Goal: Task Accomplishment & Management: Complete application form

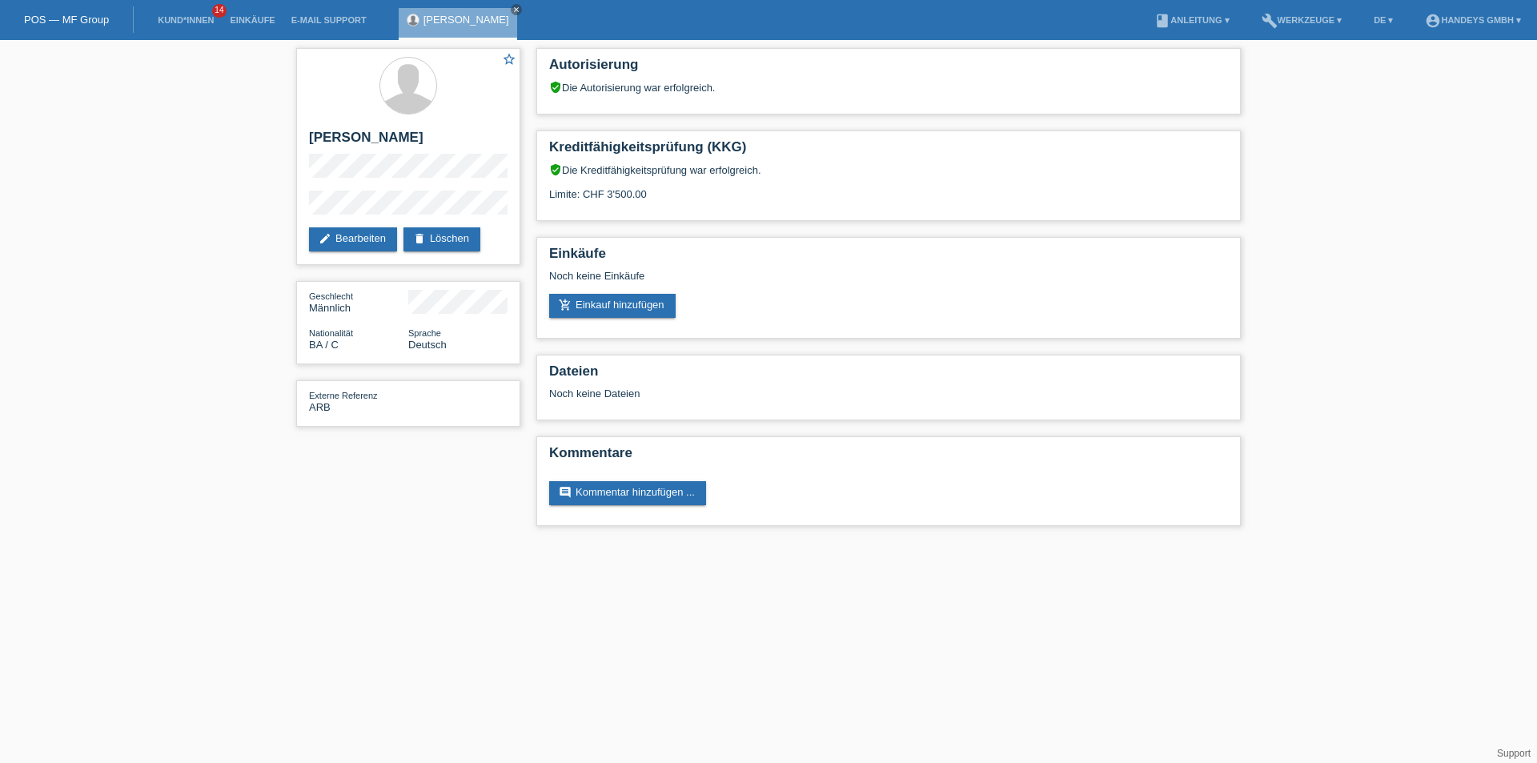
drag, startPoint x: 505, startPoint y: 6, endPoint x: 132, endPoint y: 18, distance: 373.3
click at [512, 6] on icon "close" at bounding box center [516, 10] width 8 height 8
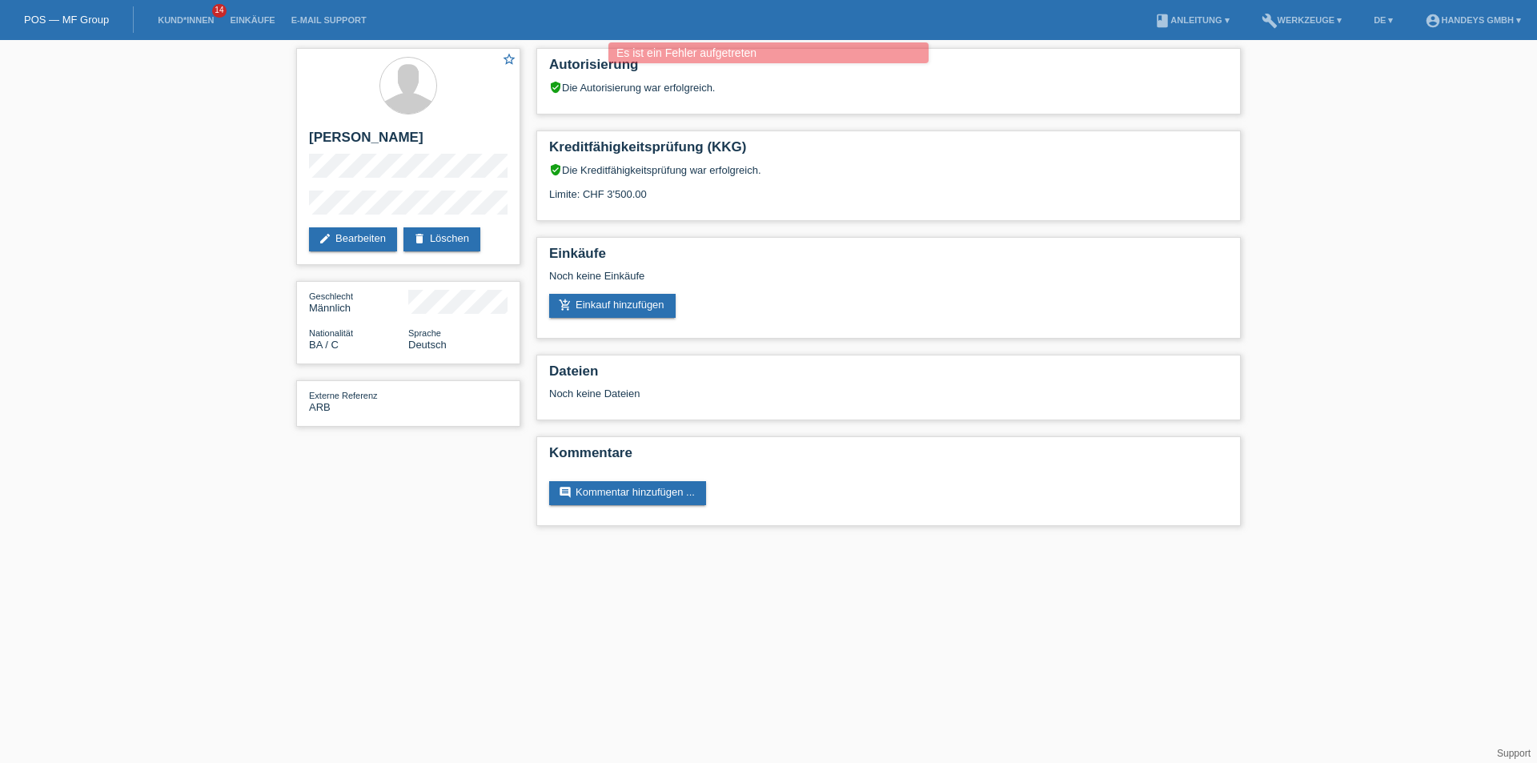
click at [181, 12] on li "Kund*innen 14" at bounding box center [186, 20] width 72 height 41
click at [191, 14] on li "Kund*innen 14" at bounding box center [186, 20] width 72 height 41
click at [189, 15] on link "Kund*innen" at bounding box center [186, 20] width 72 height 10
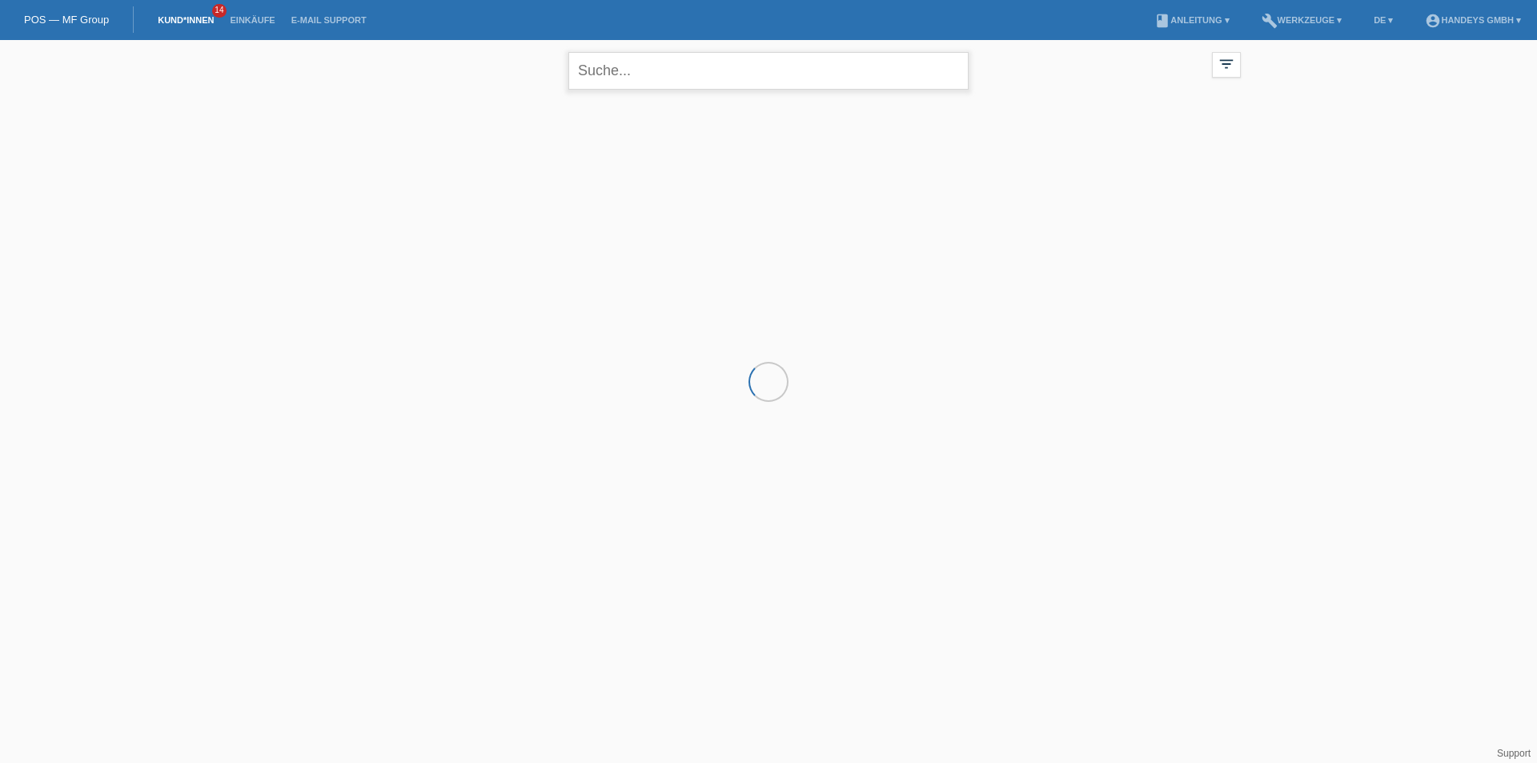
click at [631, 77] on input "text" at bounding box center [769, 71] width 400 height 38
type input "akinci"
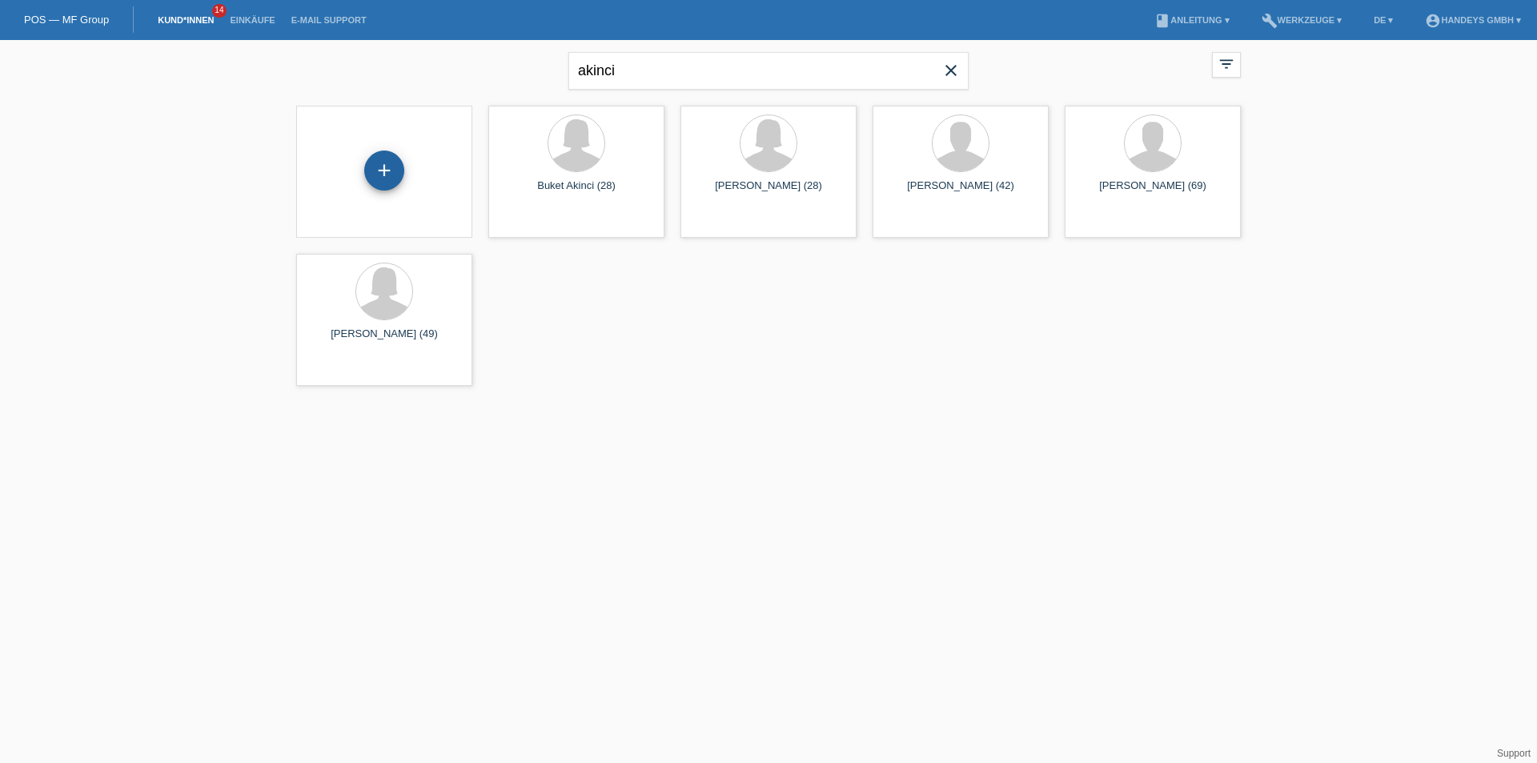
click at [381, 175] on div "+" at bounding box center [384, 171] width 40 height 40
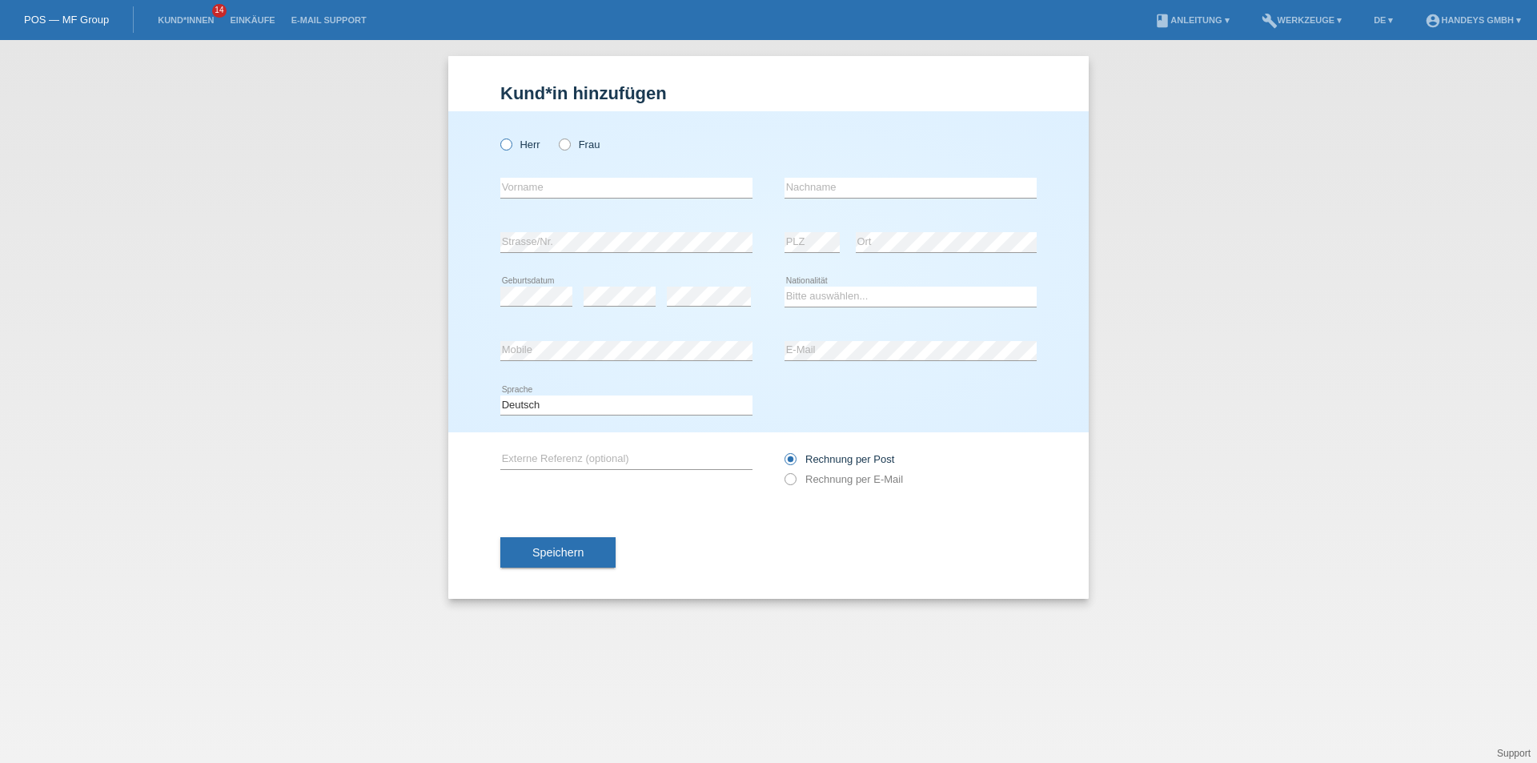
click at [498, 136] on icon at bounding box center [498, 136] width 0 height 0
click at [506, 147] on input "Herr" at bounding box center [505, 144] width 10 height 10
radio input "true"
click at [520, 183] on input "text" at bounding box center [626, 188] width 252 height 20
type input "Oguz"
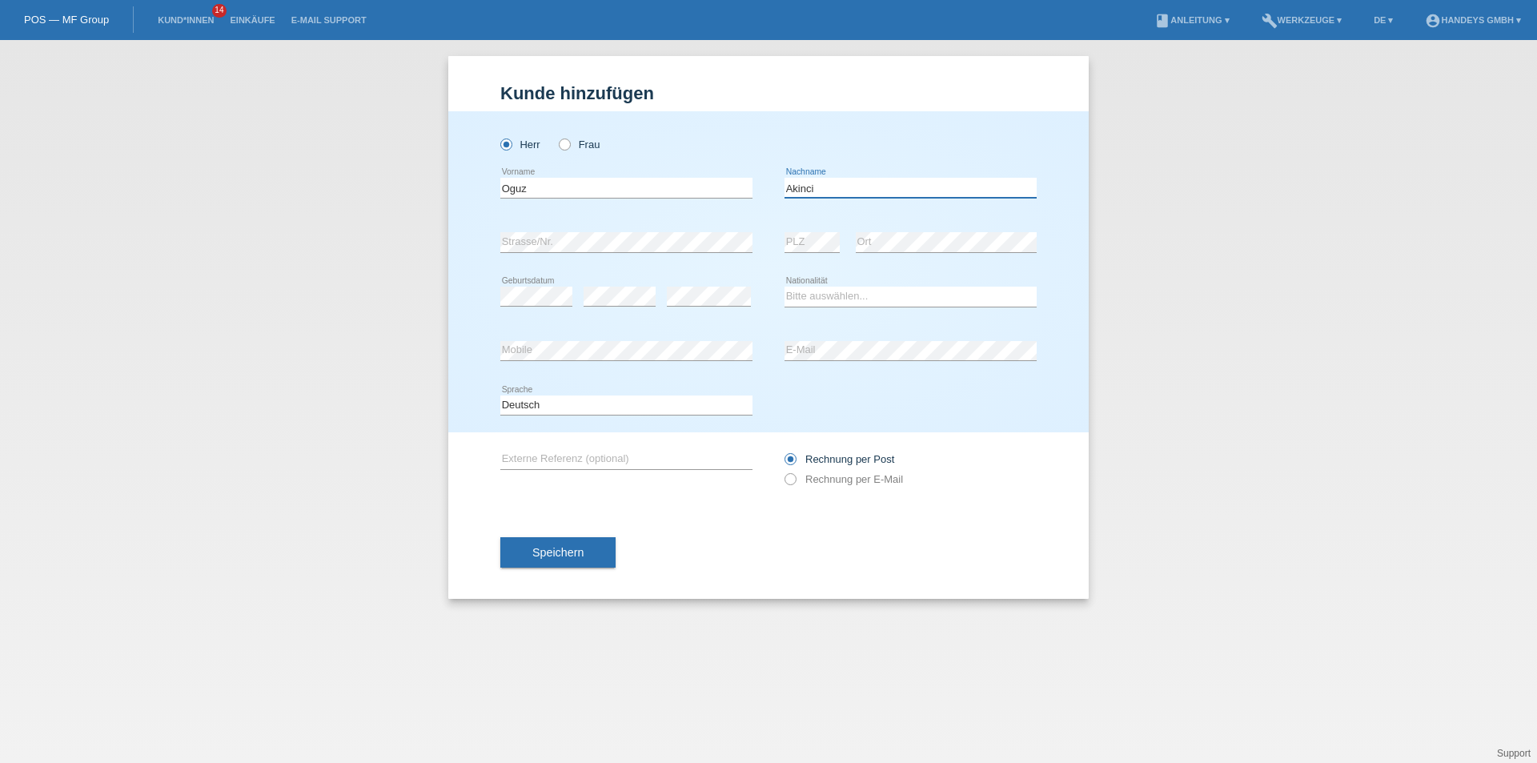
type input "Akinci"
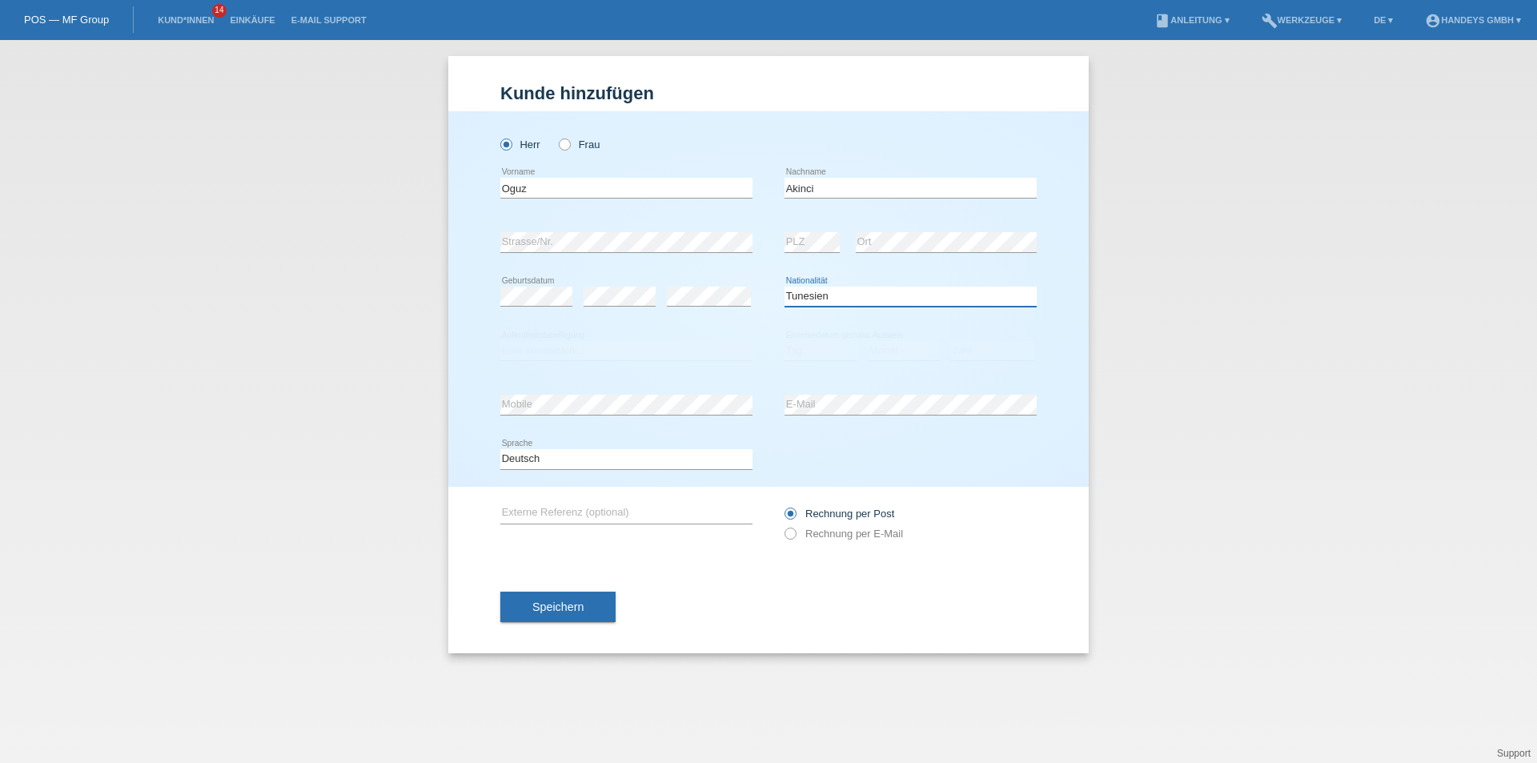
select select "TR"
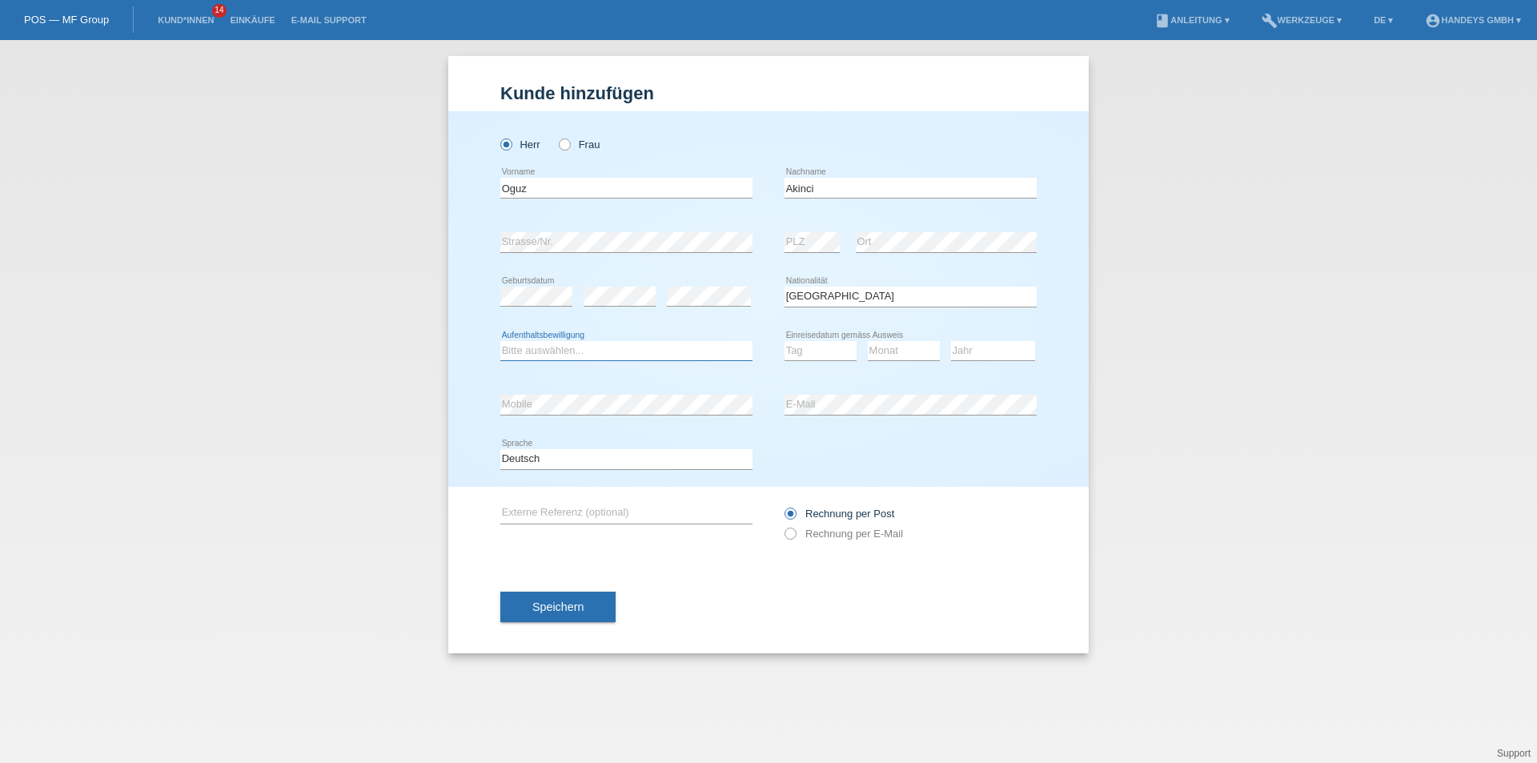
select select "C"
click at [791, 350] on select "Tag 01 02 03 04 05 06 07 08 09 10 11" at bounding box center [821, 350] width 72 height 19
select select "09"
click at [785, 341] on select "Tag 01 02 03 04 05 06 07 08 09 10 11" at bounding box center [821, 350] width 72 height 19
select select "10"
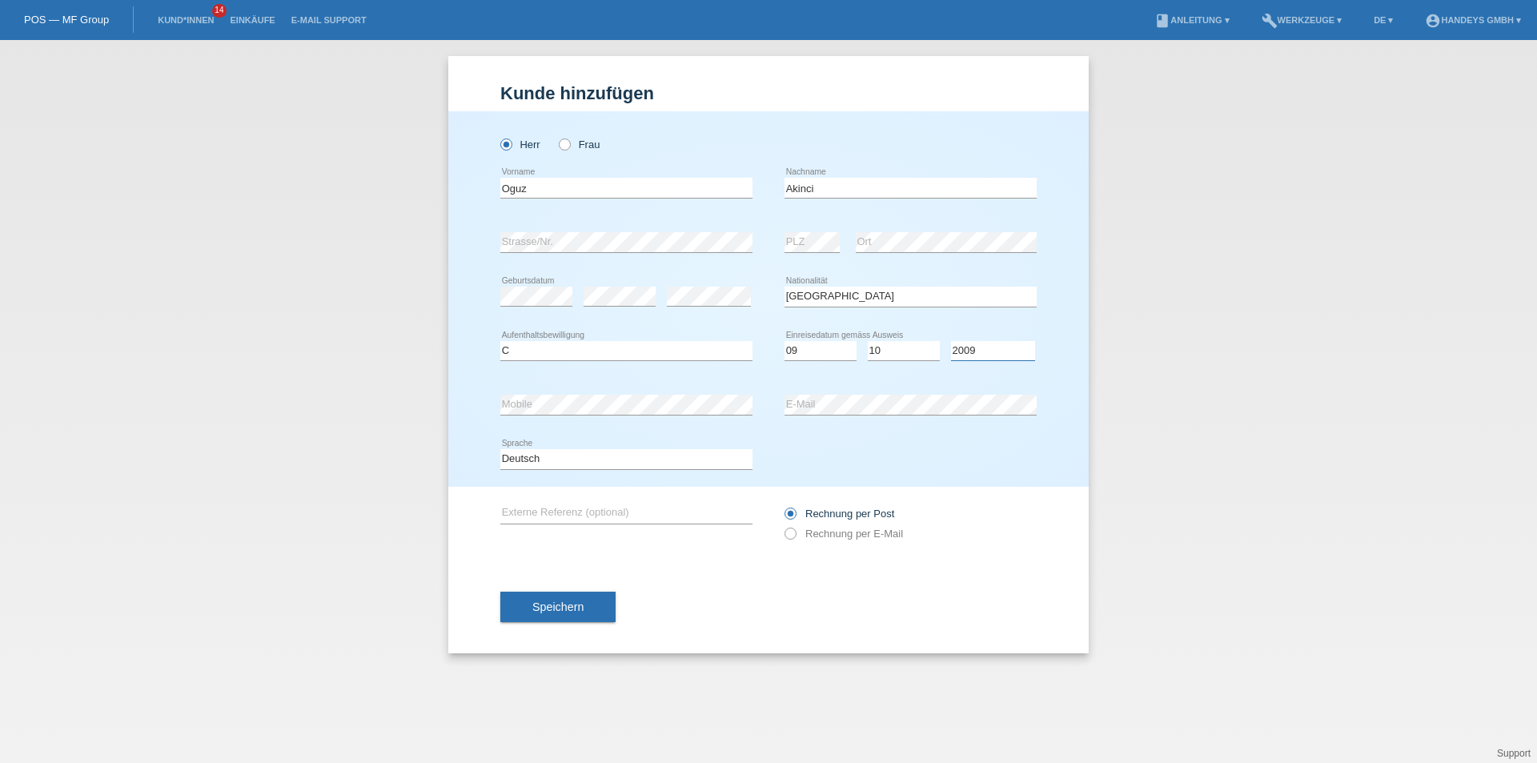
select select "2002"
drag, startPoint x: 556, startPoint y: 374, endPoint x: 548, endPoint y: 394, distance: 21.3
click at [554, 380] on div "Herr Frau Oguz error Vorname" at bounding box center [768, 299] width 641 height 376
click at [650, 512] on input "text" at bounding box center [626, 514] width 252 height 20
type input "ARB"
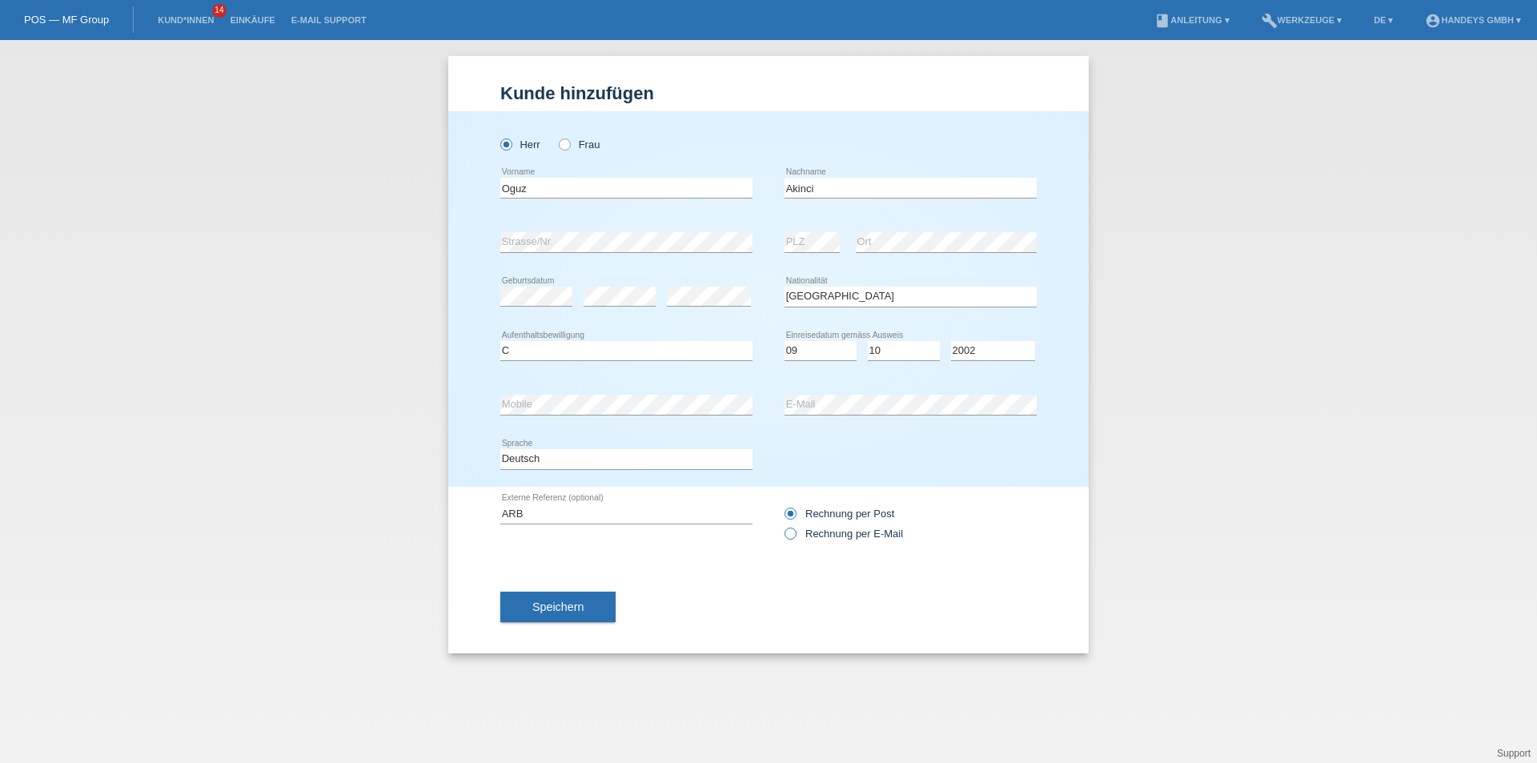
click at [782, 525] on icon at bounding box center [782, 525] width 0 height 0
click at [794, 532] on input "Rechnung per E-Mail" at bounding box center [790, 538] width 10 height 20
radio input "true"
click at [531, 608] on button "Speichern" at bounding box center [557, 607] width 115 height 30
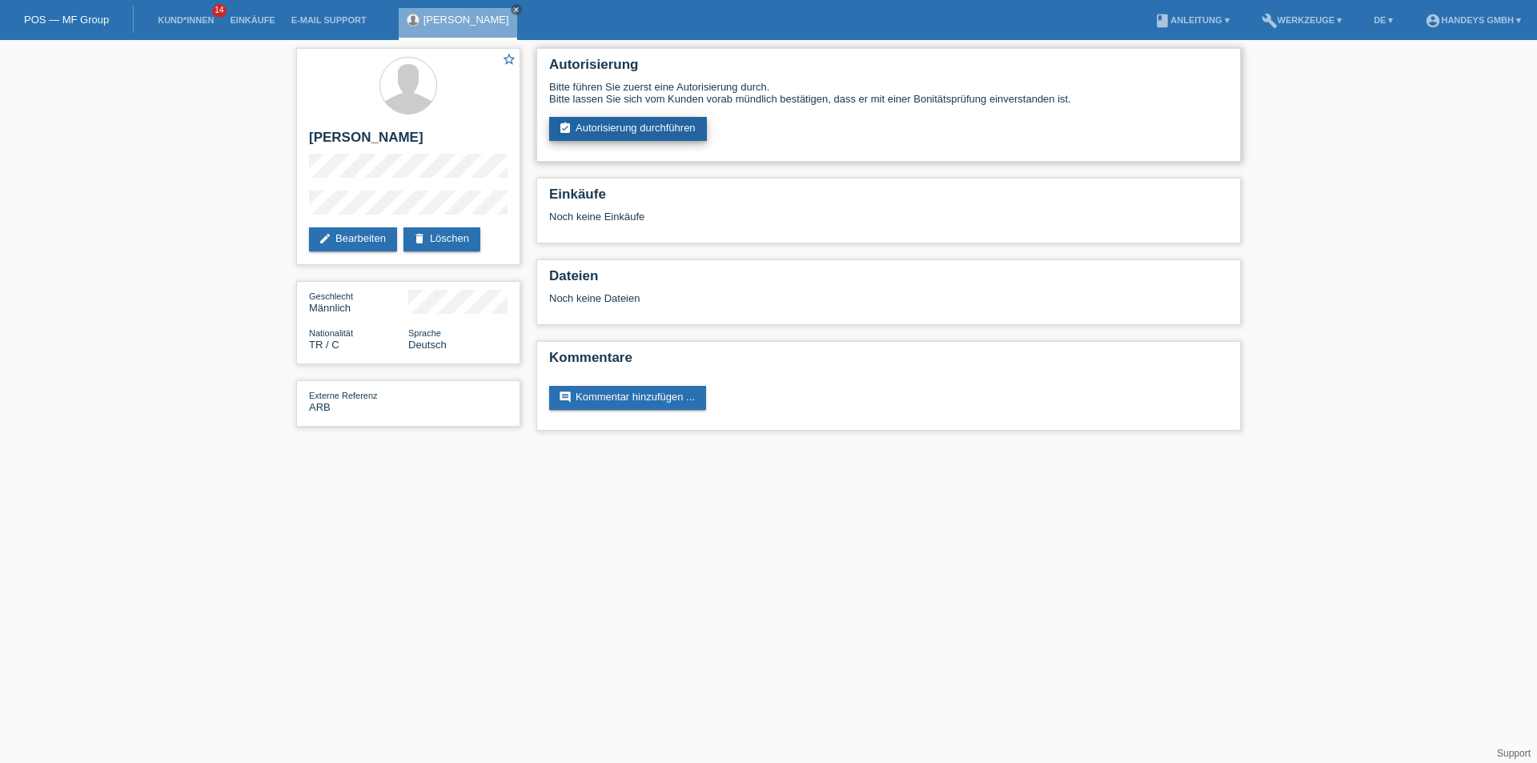
click at [626, 127] on link "assignment_turned_in Autorisierung durchführen" at bounding box center [628, 129] width 158 height 24
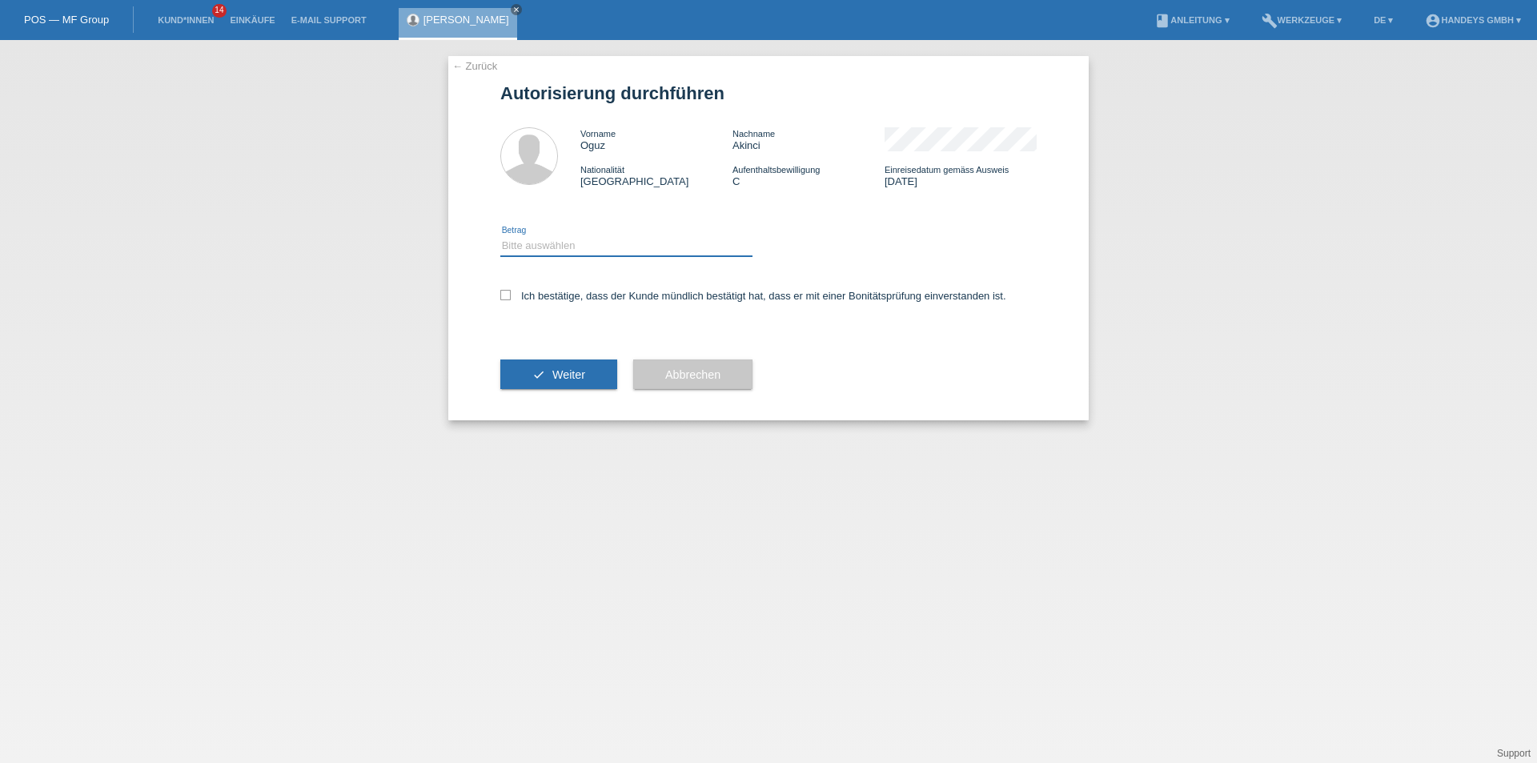
drag, startPoint x: 567, startPoint y: 245, endPoint x: 555, endPoint y: 253, distance: 14.4
click at [567, 244] on select "Bitte auswählen CHF 1.00 - CHF 499.00 CHF 500.00 - CHF 1'999.00 CHF 2'000.00 - …" at bounding box center [626, 245] width 252 height 19
select select "3"
click at [500, 236] on select "Bitte auswählen CHF 1.00 - CHF 499.00 CHF 500.00 - CHF 1'999.00 CHF 2'000.00 - …" at bounding box center [626, 245] width 252 height 19
click at [517, 294] on label "Ich bestätige, dass der Kunde mündlich bestätigt hat, dass er mit einer Bonität…" at bounding box center [753, 296] width 506 height 12
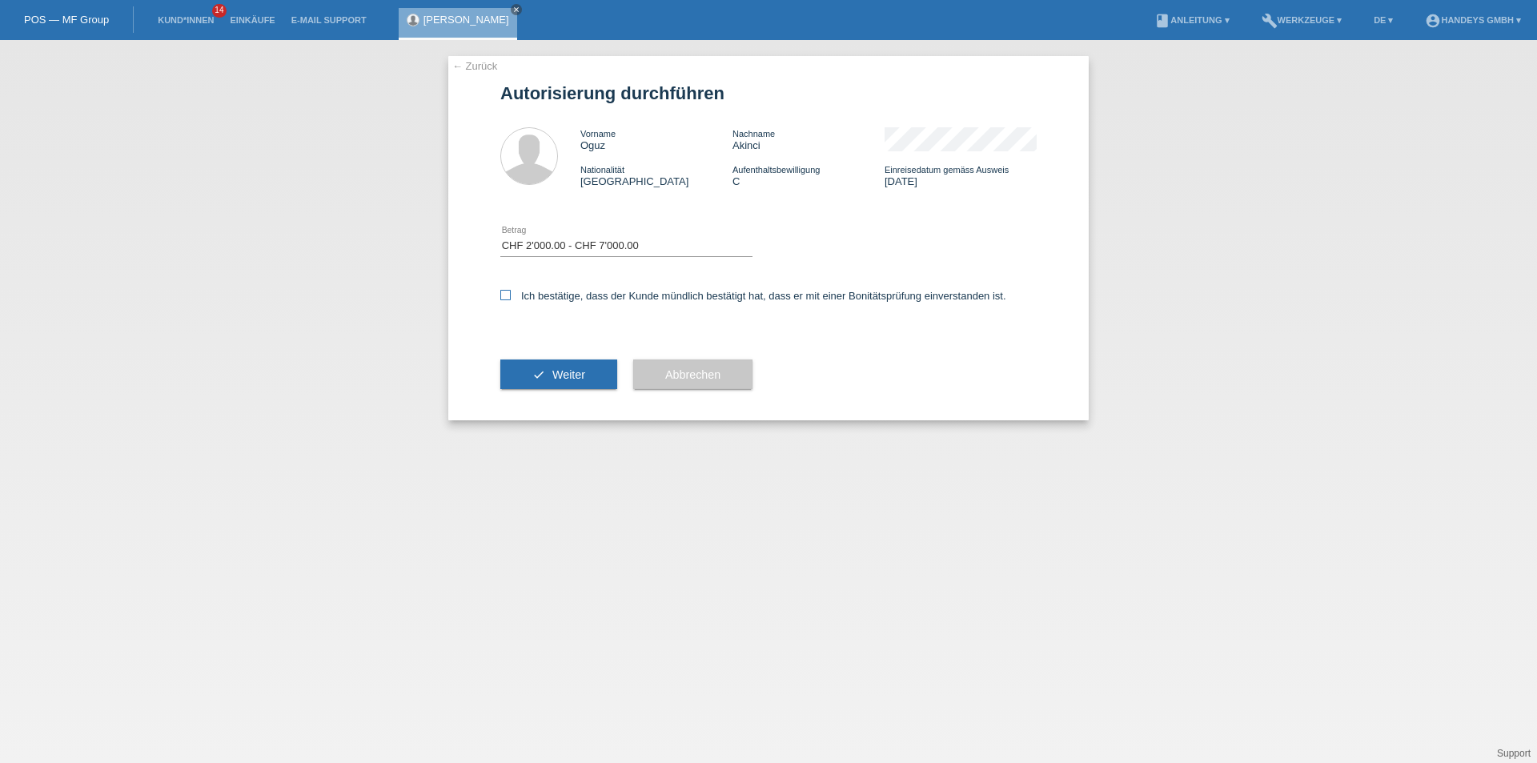
click at [511, 294] on input "Ich bestätige, dass der Kunde mündlich bestätigt hat, dass er mit einer Bonität…" at bounding box center [505, 295] width 10 height 10
checkbox input "true"
click at [555, 370] on span "Weiter" at bounding box center [568, 374] width 33 height 13
